Goal: Task Accomplishment & Management: Manage account settings

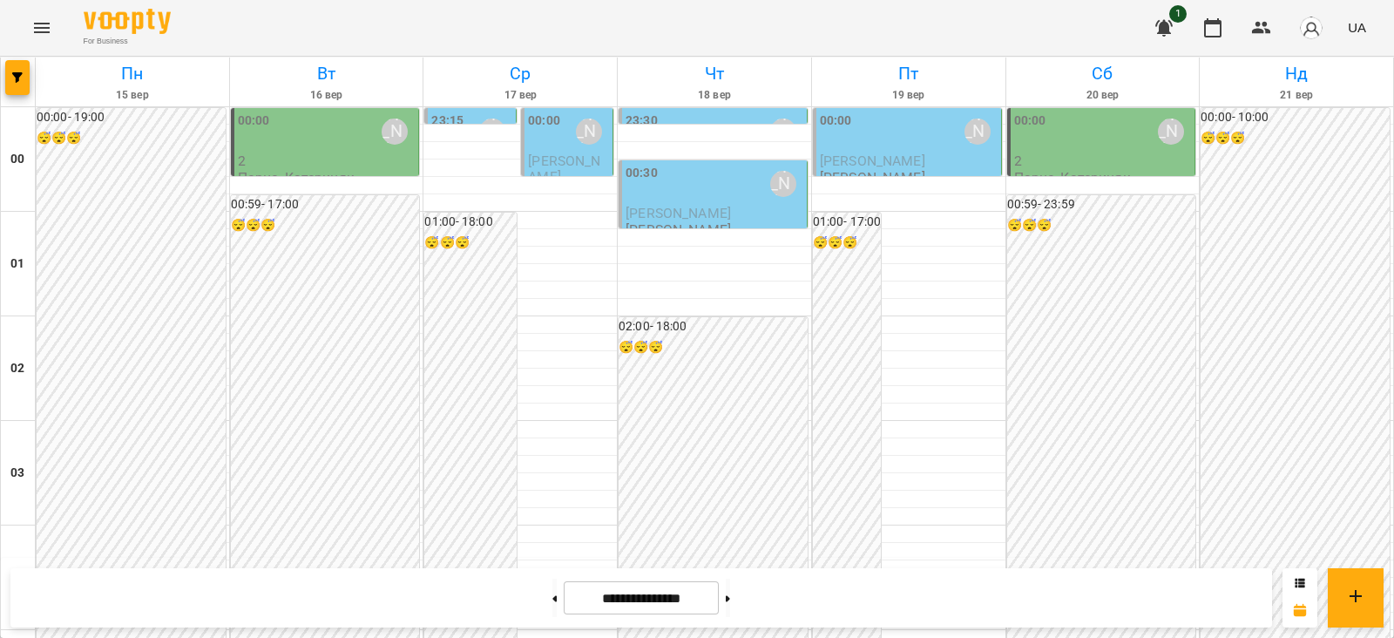
scroll to position [1839, 0]
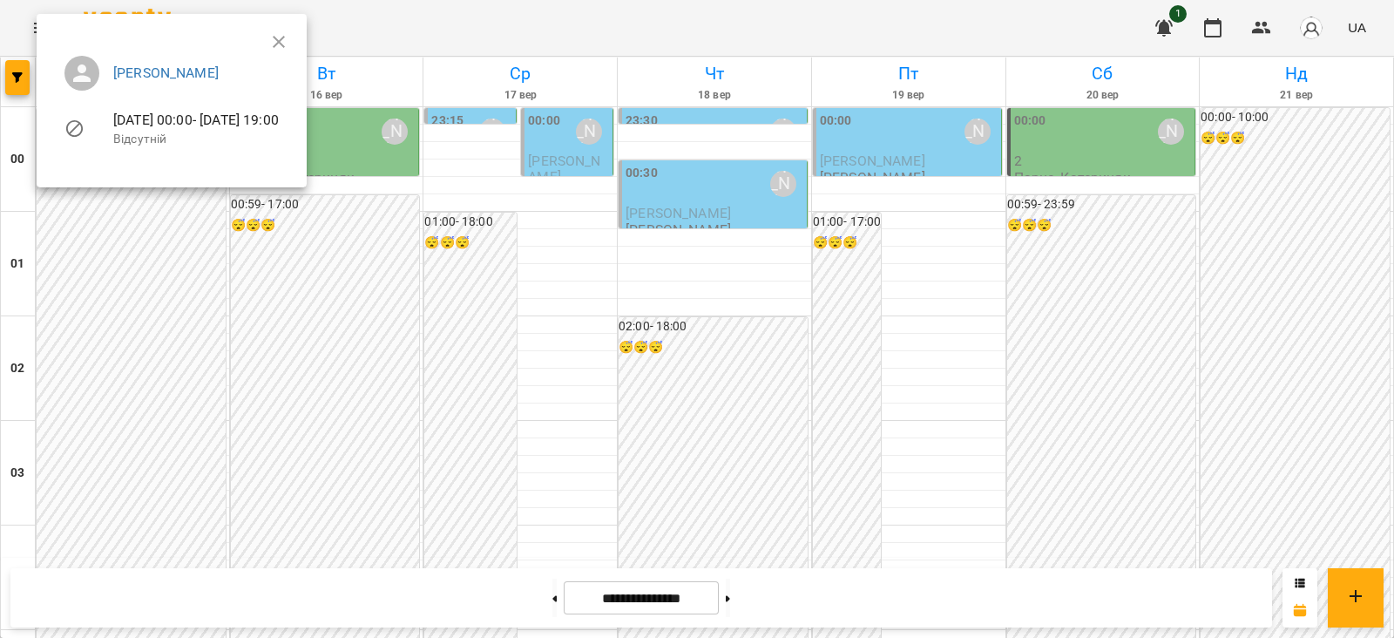
click at [131, 388] on div at bounding box center [697, 319] width 1394 height 638
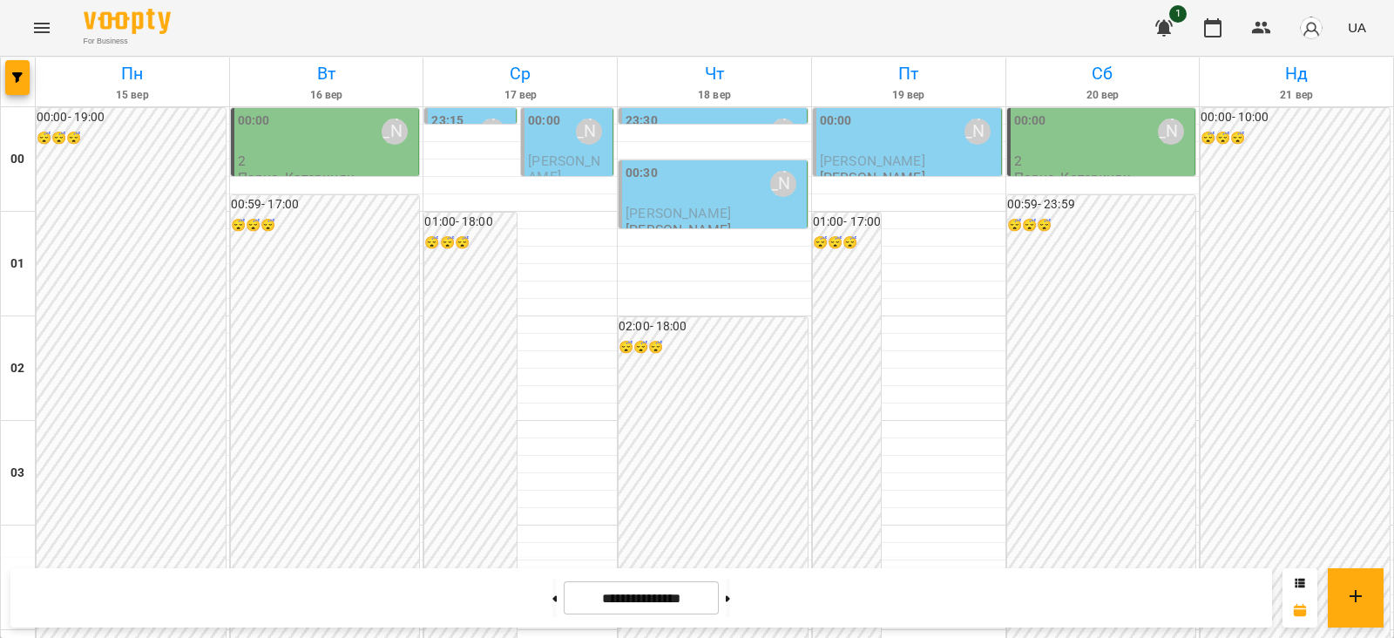
scroll to position [1852, 0]
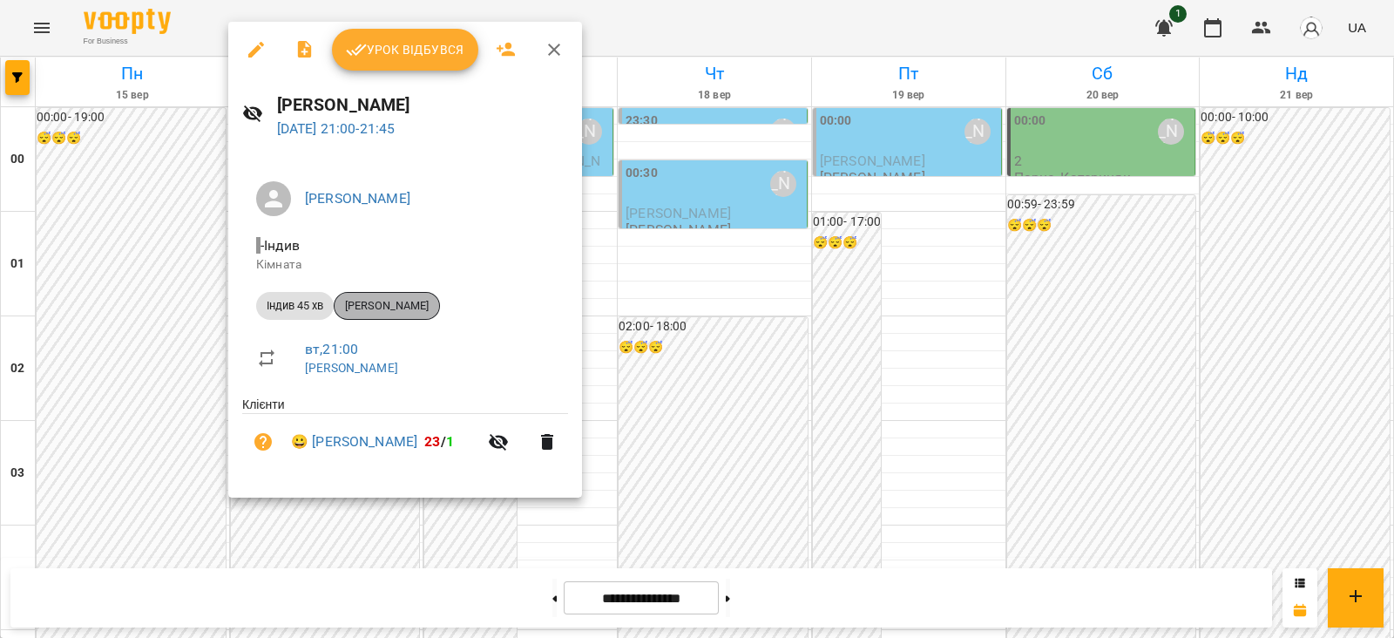
click at [427, 308] on span "[PERSON_NAME]" at bounding box center [387, 306] width 105 height 16
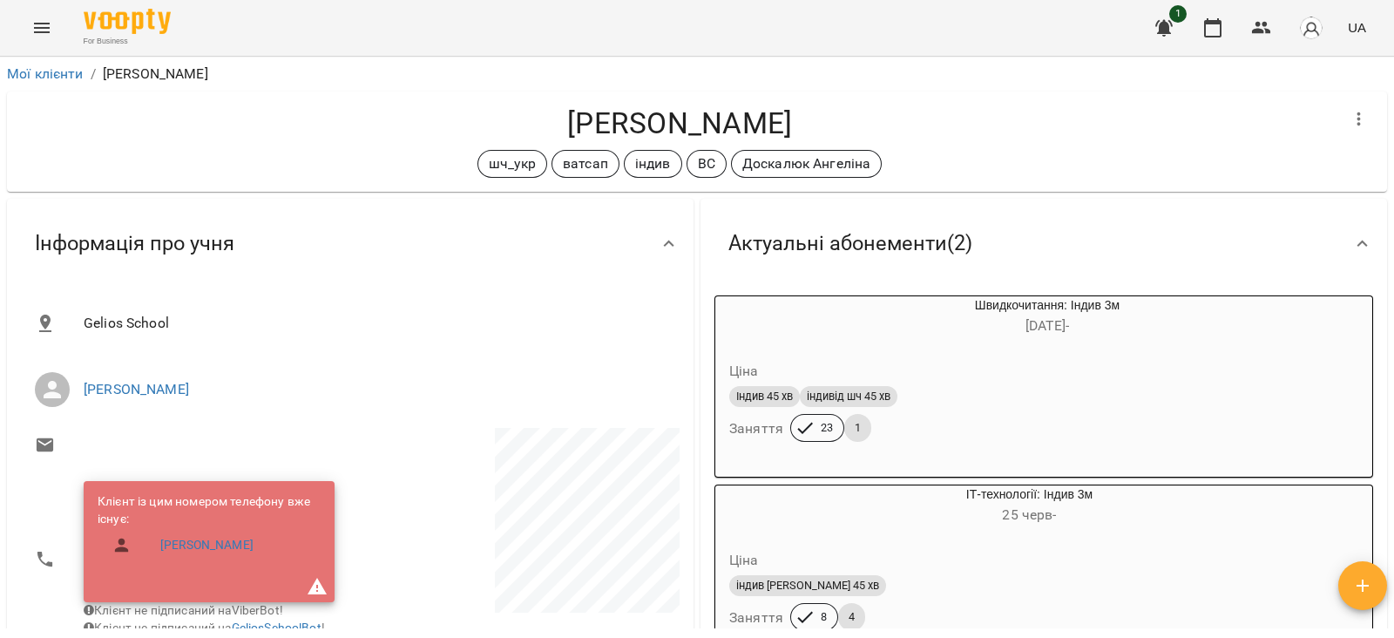
drag, startPoint x: 801, startPoint y: 116, endPoint x: 541, endPoint y: 109, distance: 259.8
click at [544, 108] on h4 "[PERSON_NAME]" at bounding box center [680, 123] width 1318 height 36
copy h4 "[PERSON_NAME]"
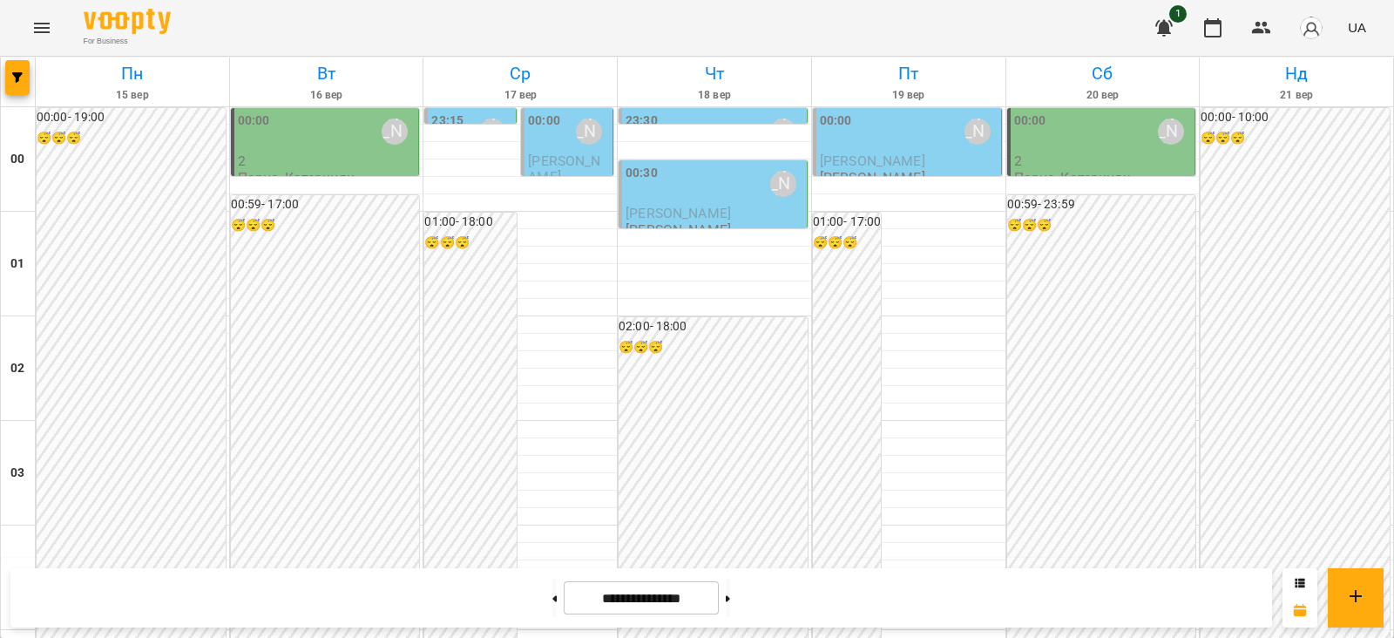
scroll to position [1839, 0]
click at [553, 597] on icon at bounding box center [555, 598] width 4 height 6
type input "**********"
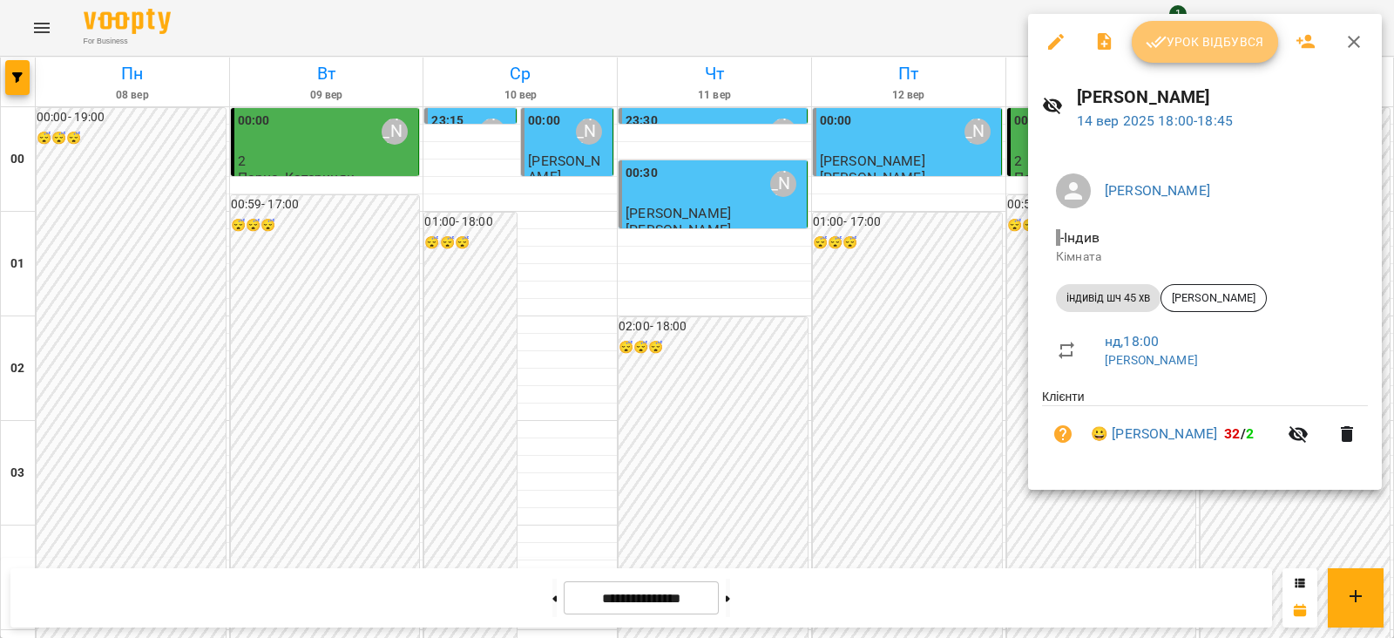
click at [1215, 42] on span "Урок відбувся" at bounding box center [1205, 41] width 119 height 21
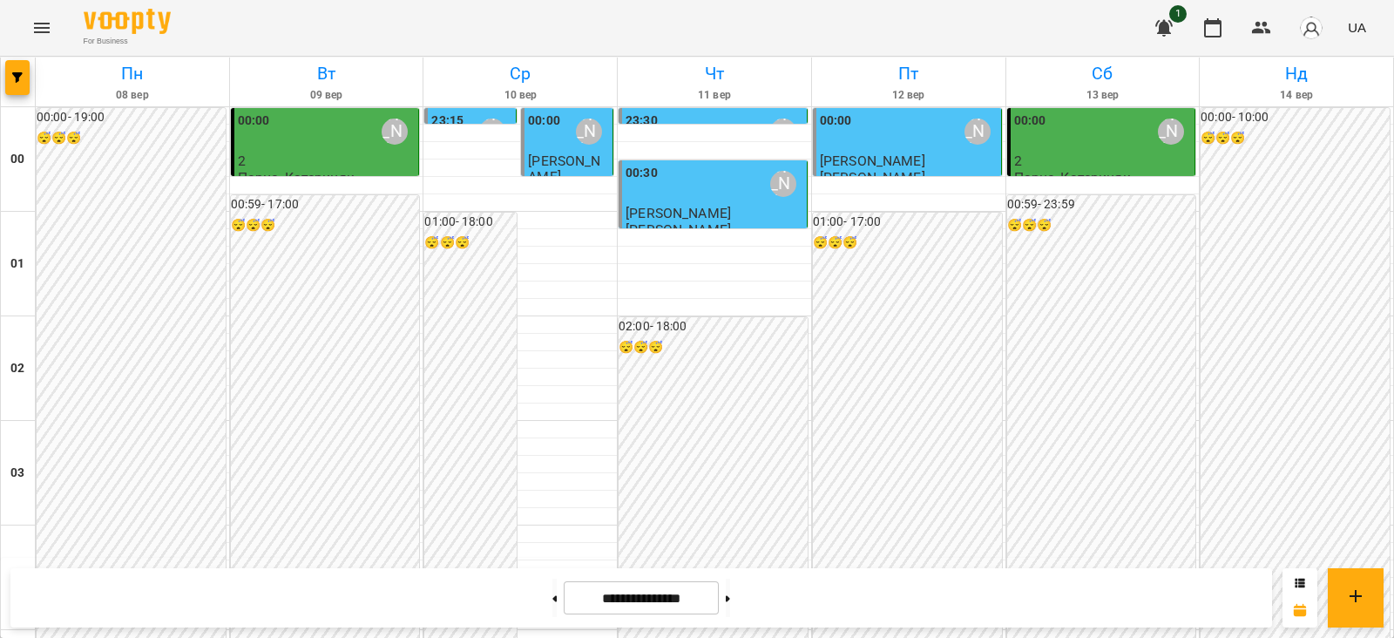
scroll to position [1852, 0]
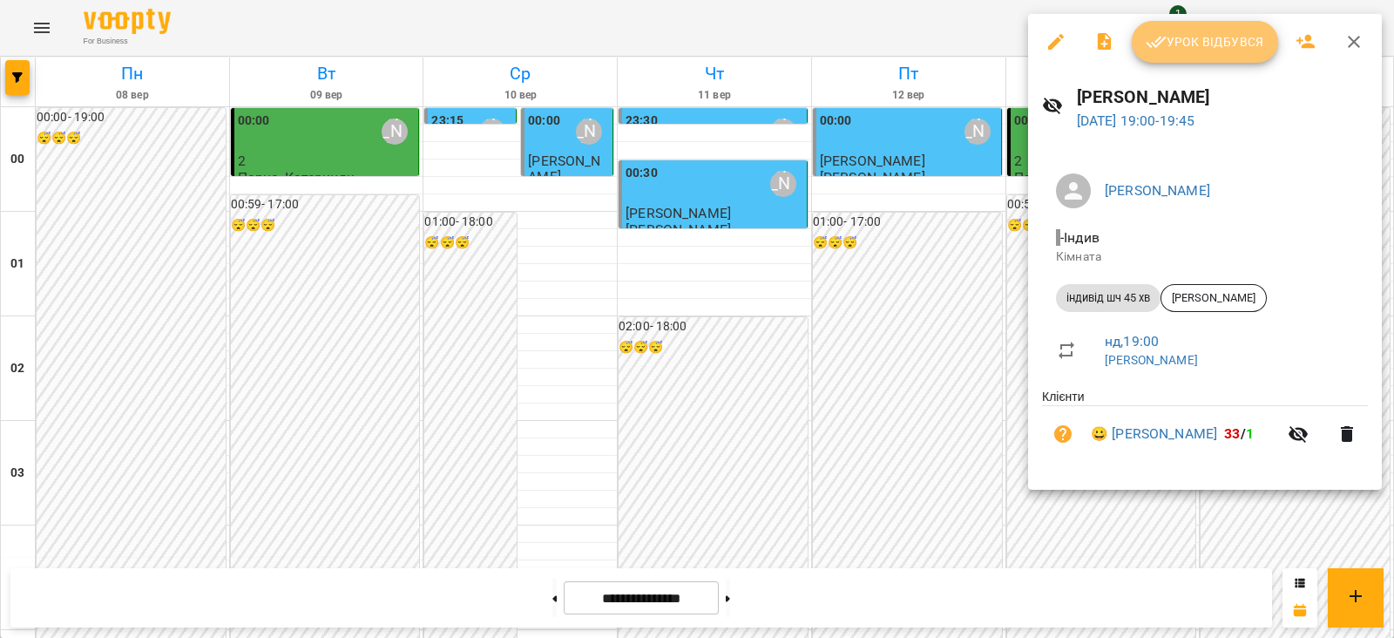
click at [1214, 50] on span "Урок відбувся" at bounding box center [1205, 41] width 119 height 21
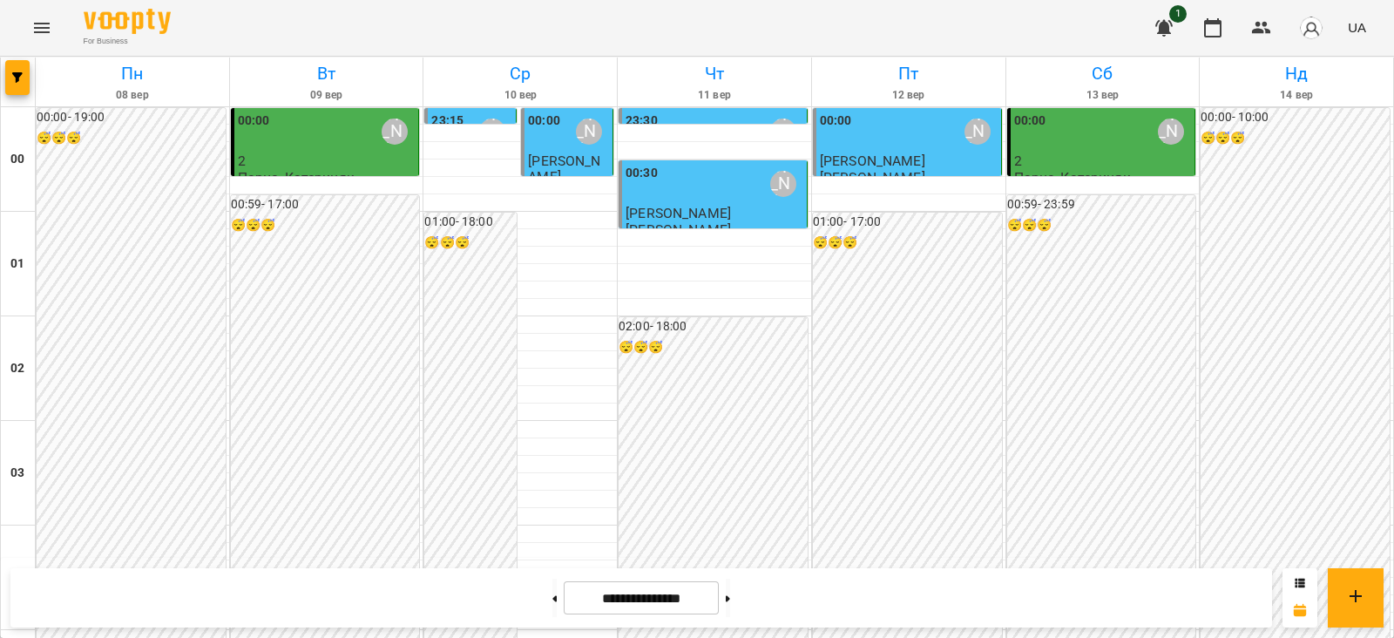
scroll to position [2057, 0]
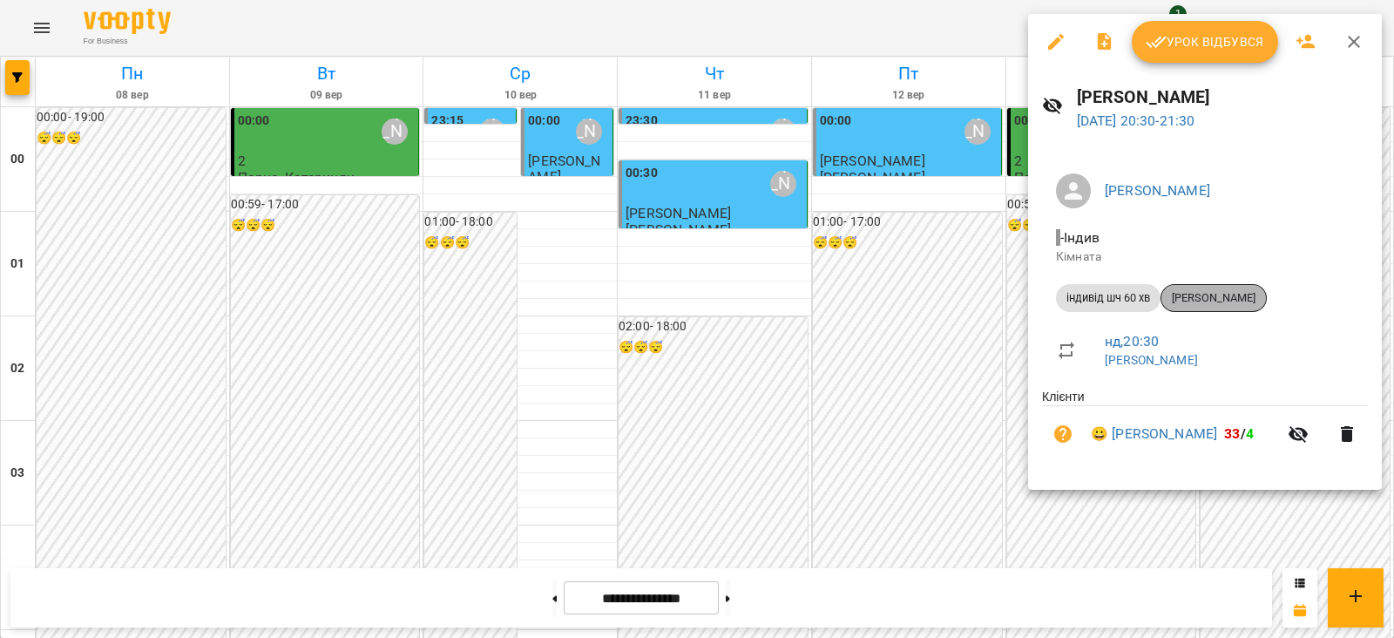
click at [1202, 295] on span "Матвій Матвійчук" at bounding box center [1214, 298] width 105 height 16
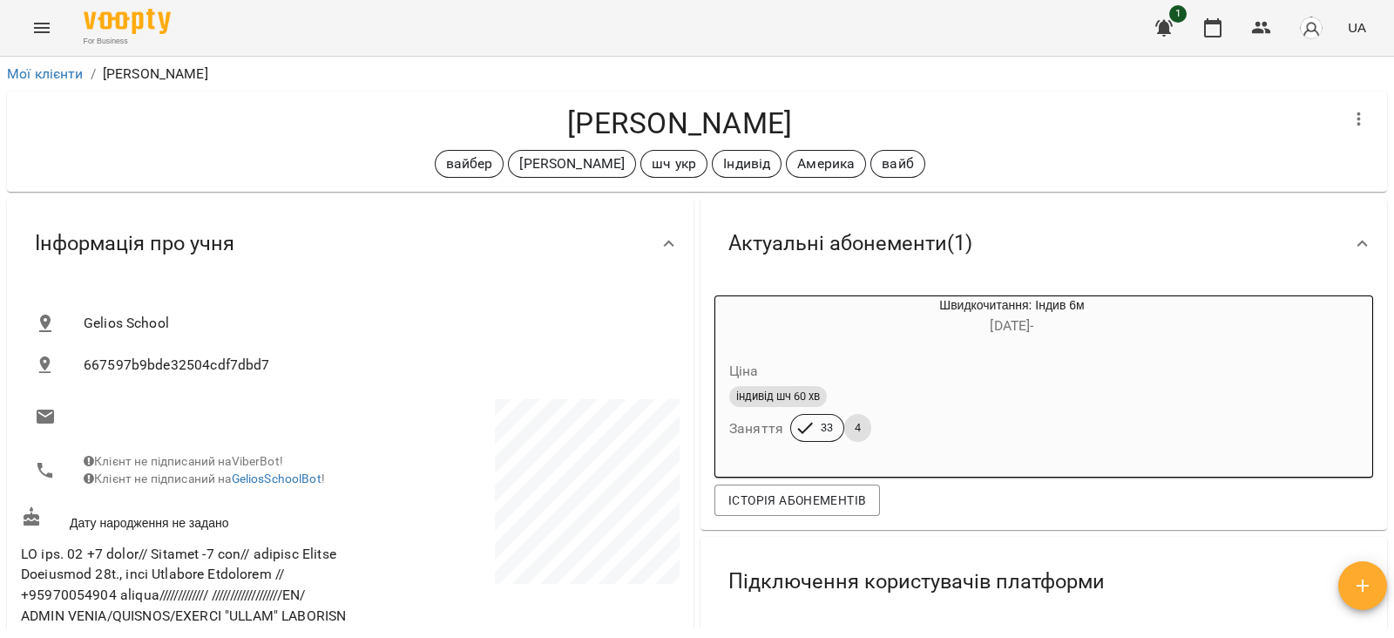
drag, startPoint x: 797, startPoint y: 125, endPoint x: 542, endPoint y: 124, distance: 255.3
click at [542, 124] on h4 "Матвій Матвійчук" at bounding box center [680, 123] width 1318 height 36
copy h4 "Матвій Матвійчук"
